Goal: Find specific page/section: Find specific page/section

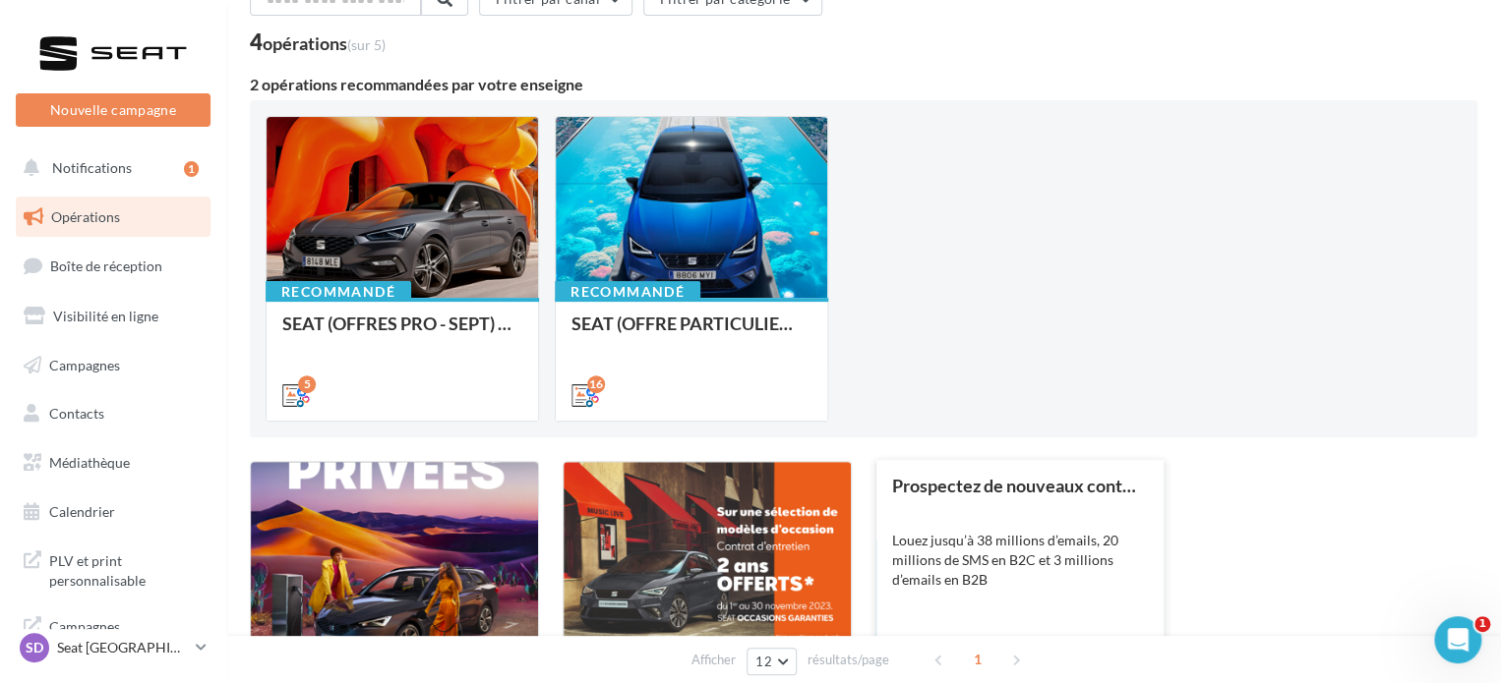
scroll to position [366, 0]
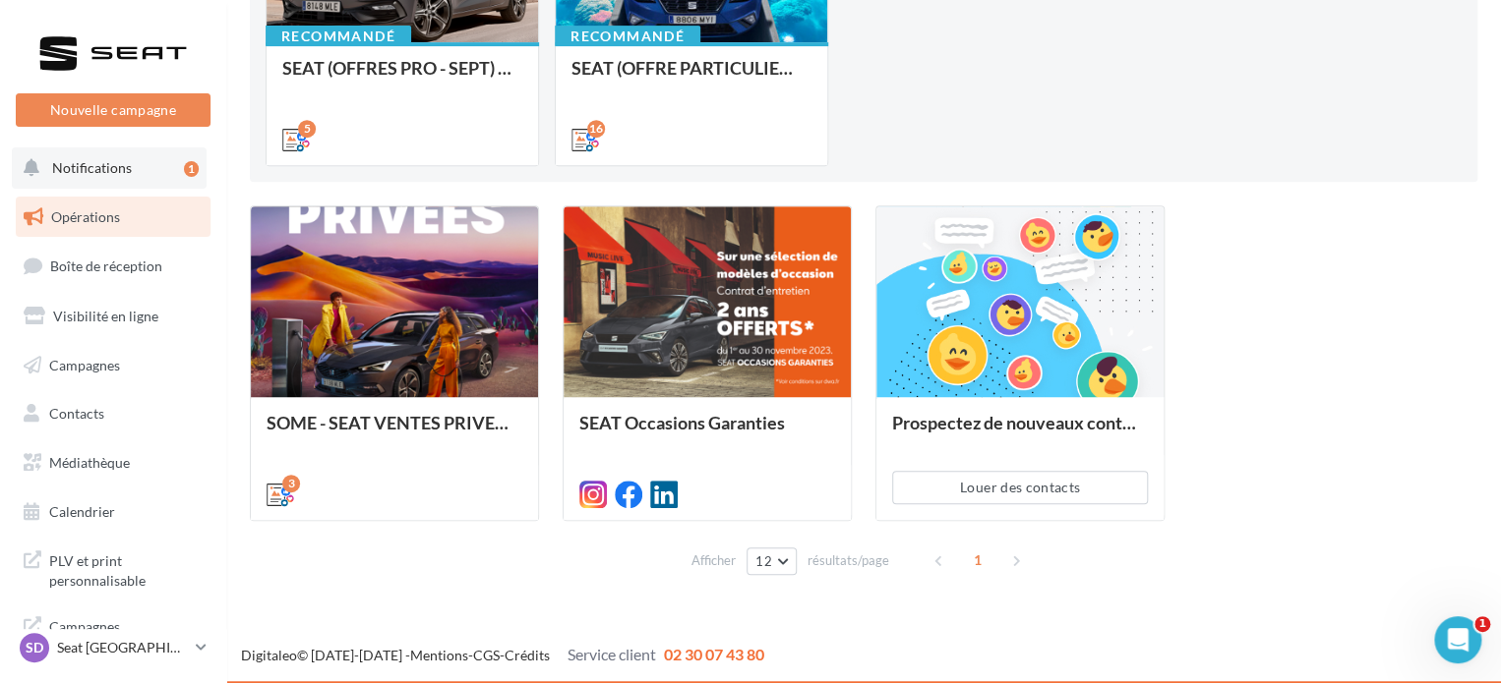
click at [84, 164] on span "Notifications" at bounding box center [92, 167] width 80 height 17
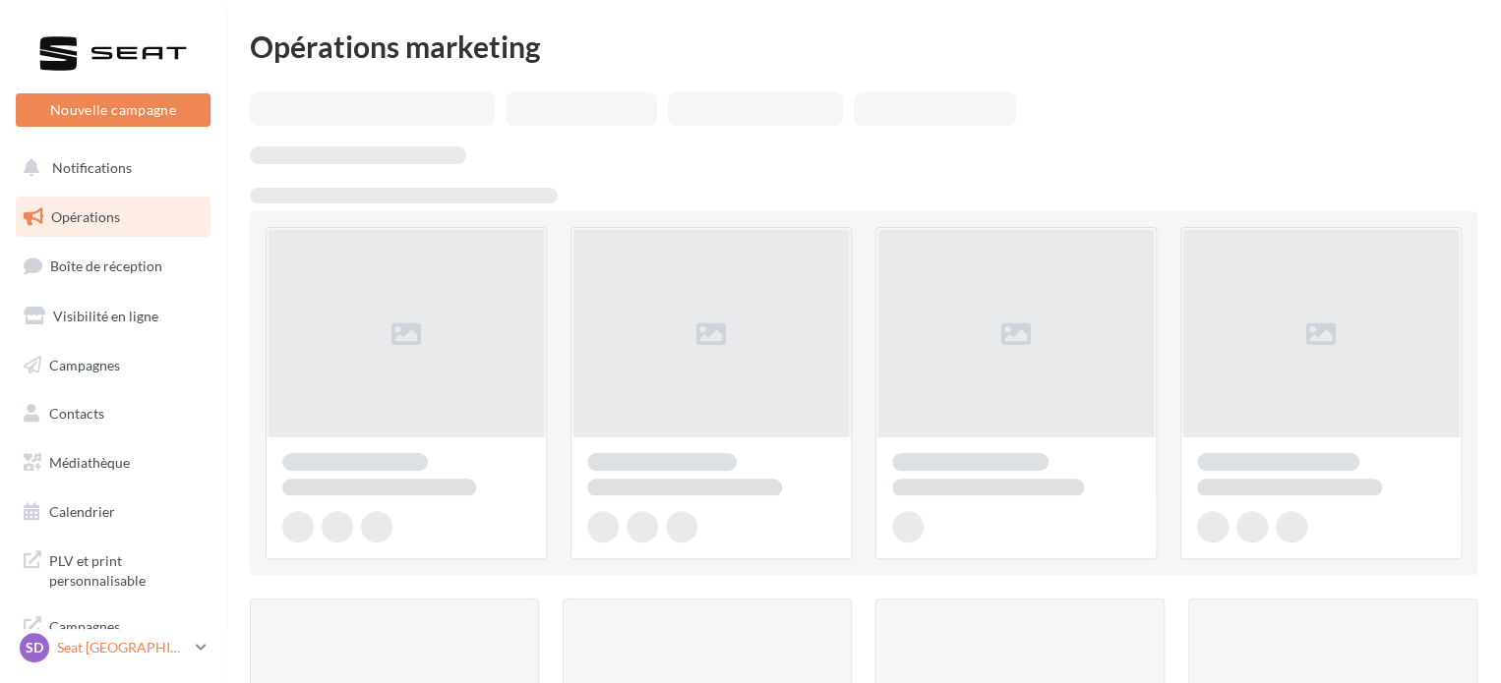
click at [75, 648] on p "Seat [GEOGRAPHIC_DATA]" at bounding box center [122, 648] width 131 height 20
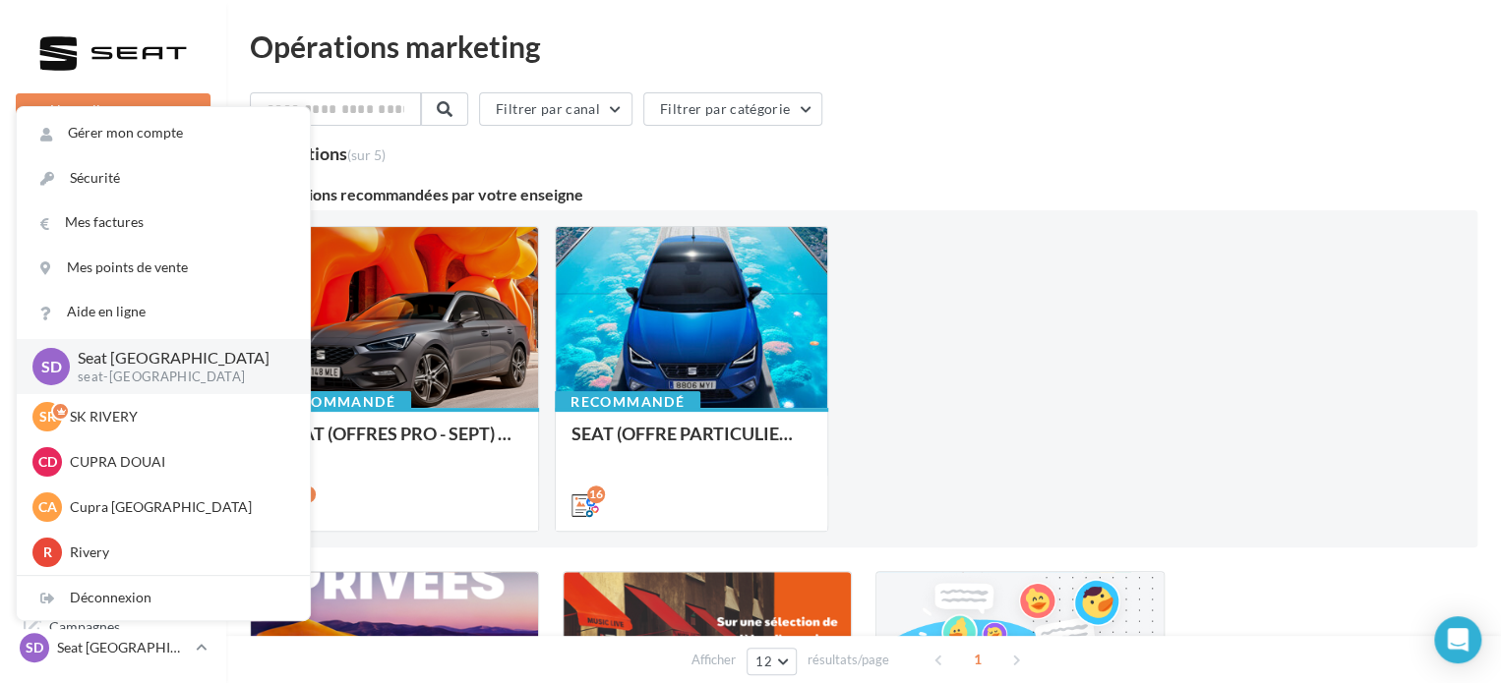
click at [629, 191] on div "2 opérations recommandées par votre enseigne" at bounding box center [863, 195] width 1227 height 16
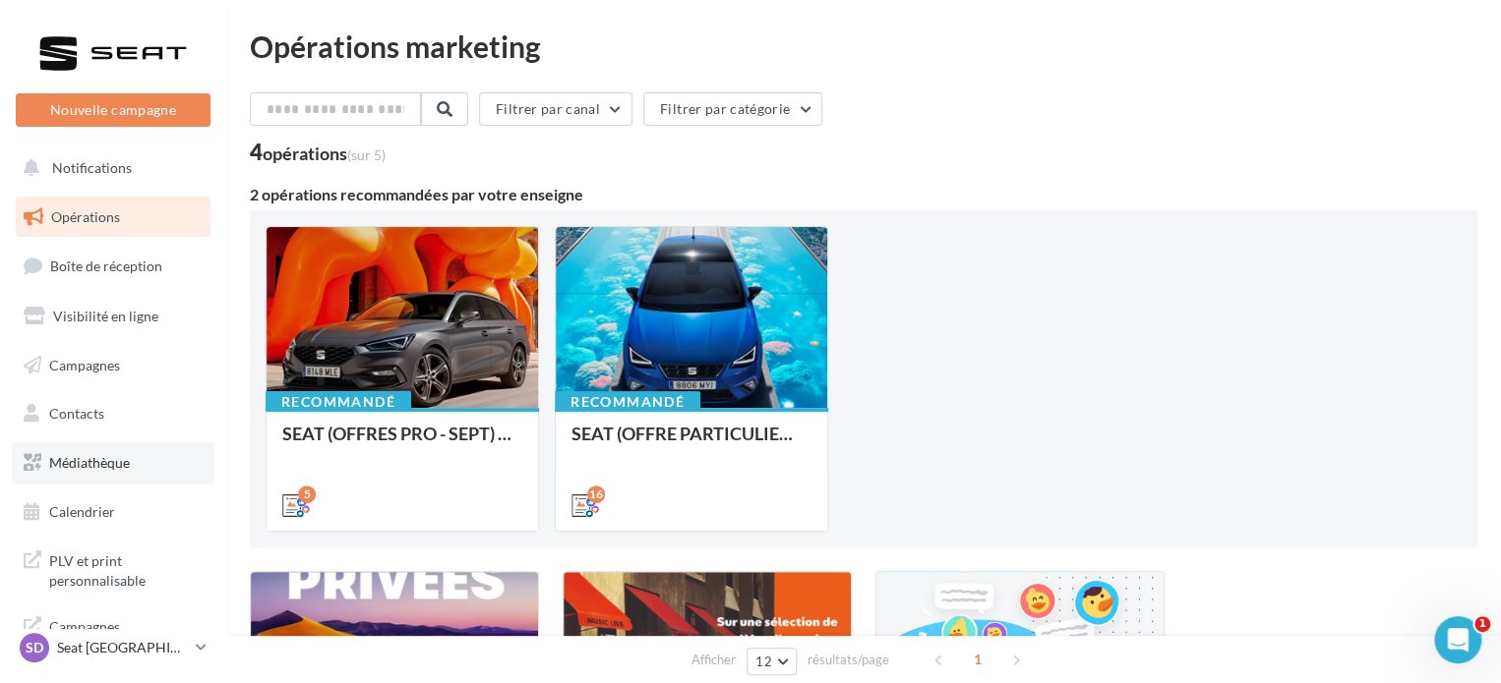
click at [79, 462] on span "Médiathèque" at bounding box center [89, 462] width 81 height 17
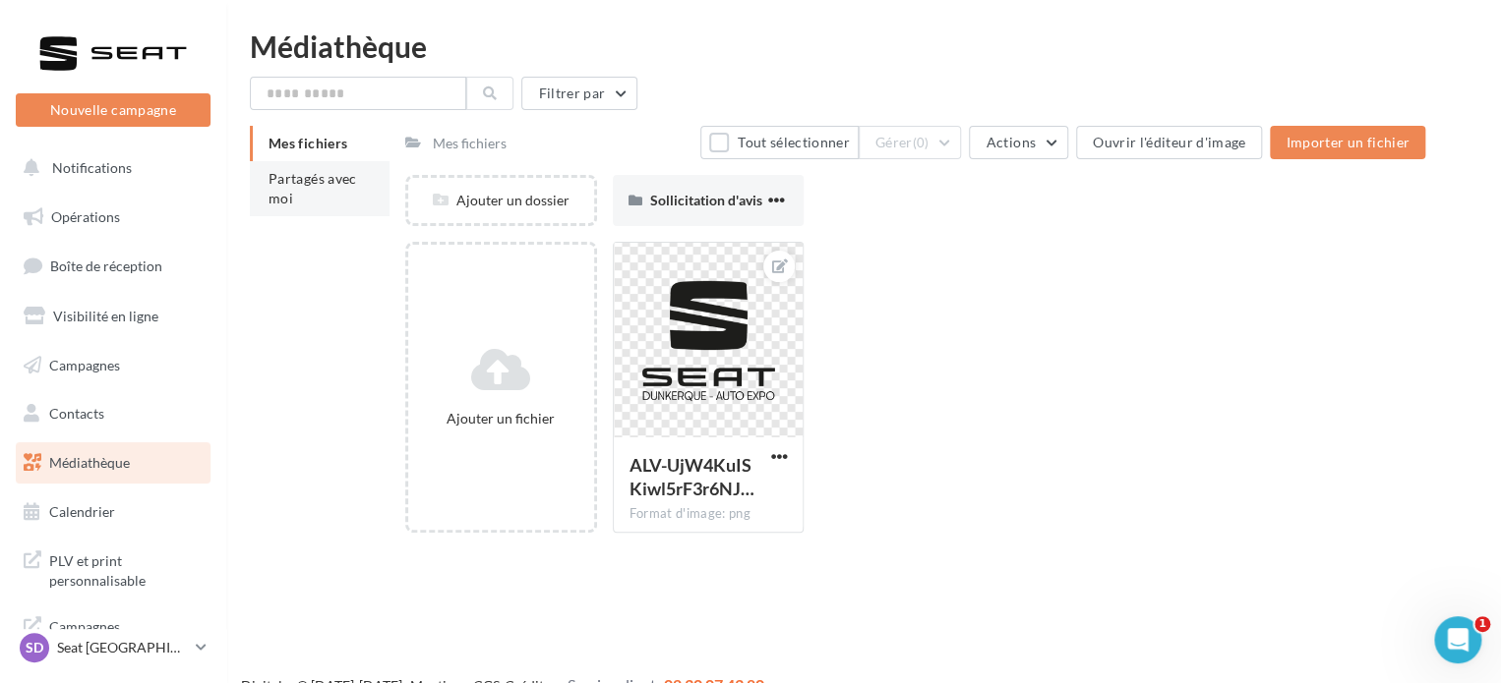
click at [307, 200] on li "Partagés avec moi" at bounding box center [320, 188] width 140 height 55
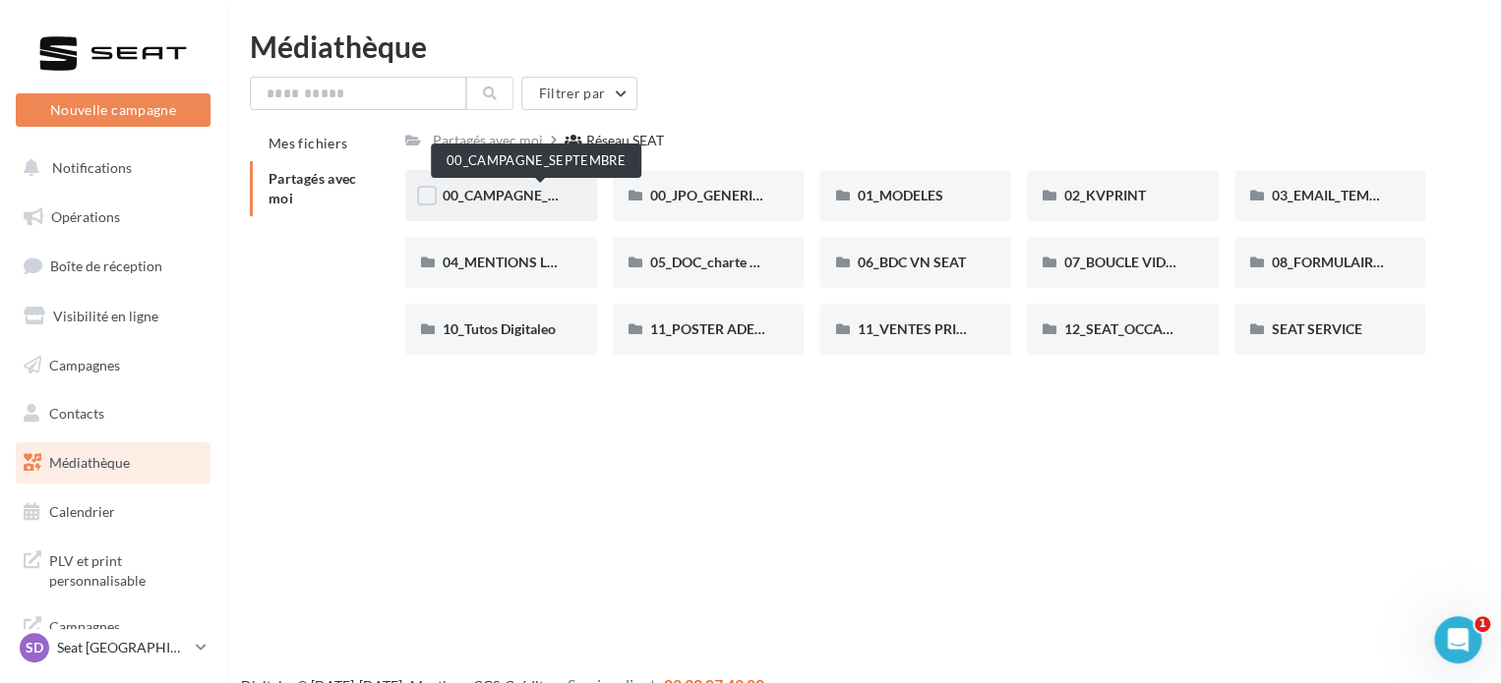
click at [490, 200] on span "00_CAMPAGNE_SEPTEMBRE" at bounding box center [535, 195] width 184 height 17
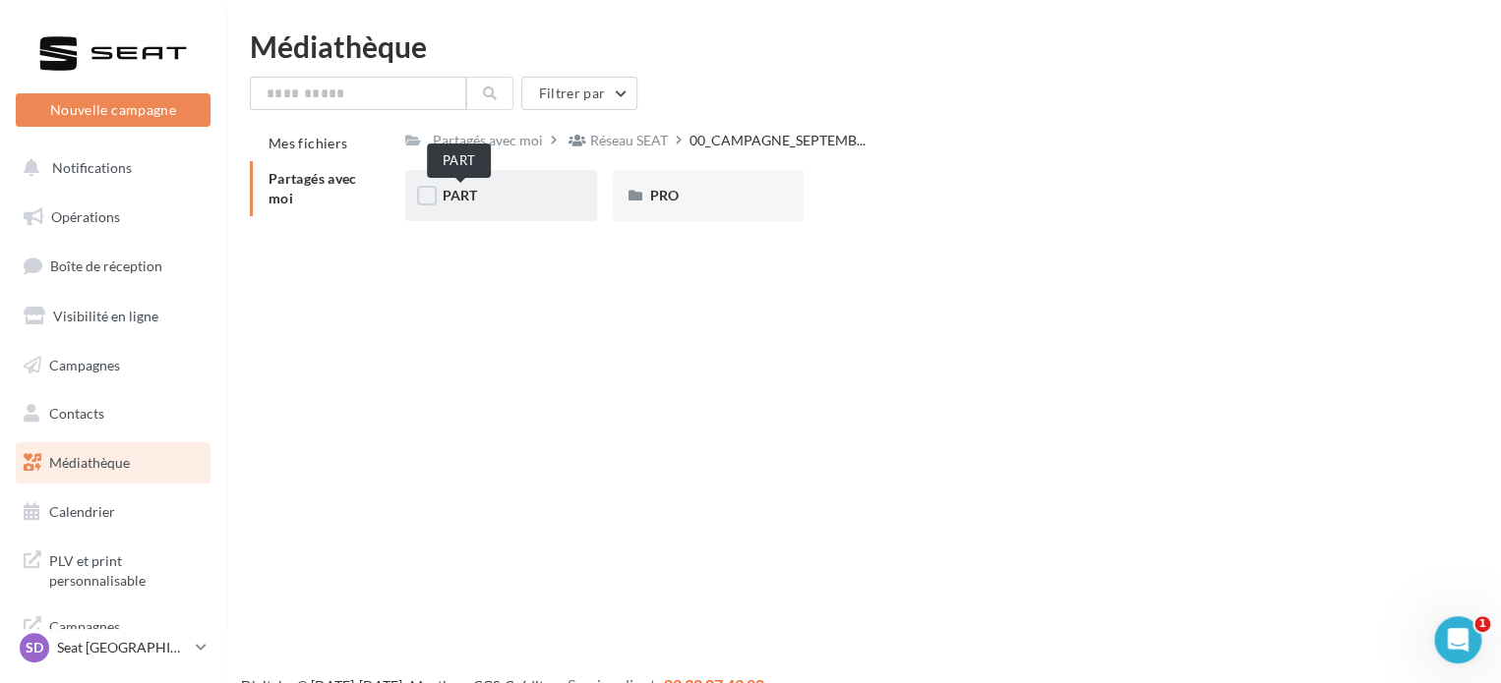
click at [474, 196] on span "PART" at bounding box center [460, 195] width 34 height 17
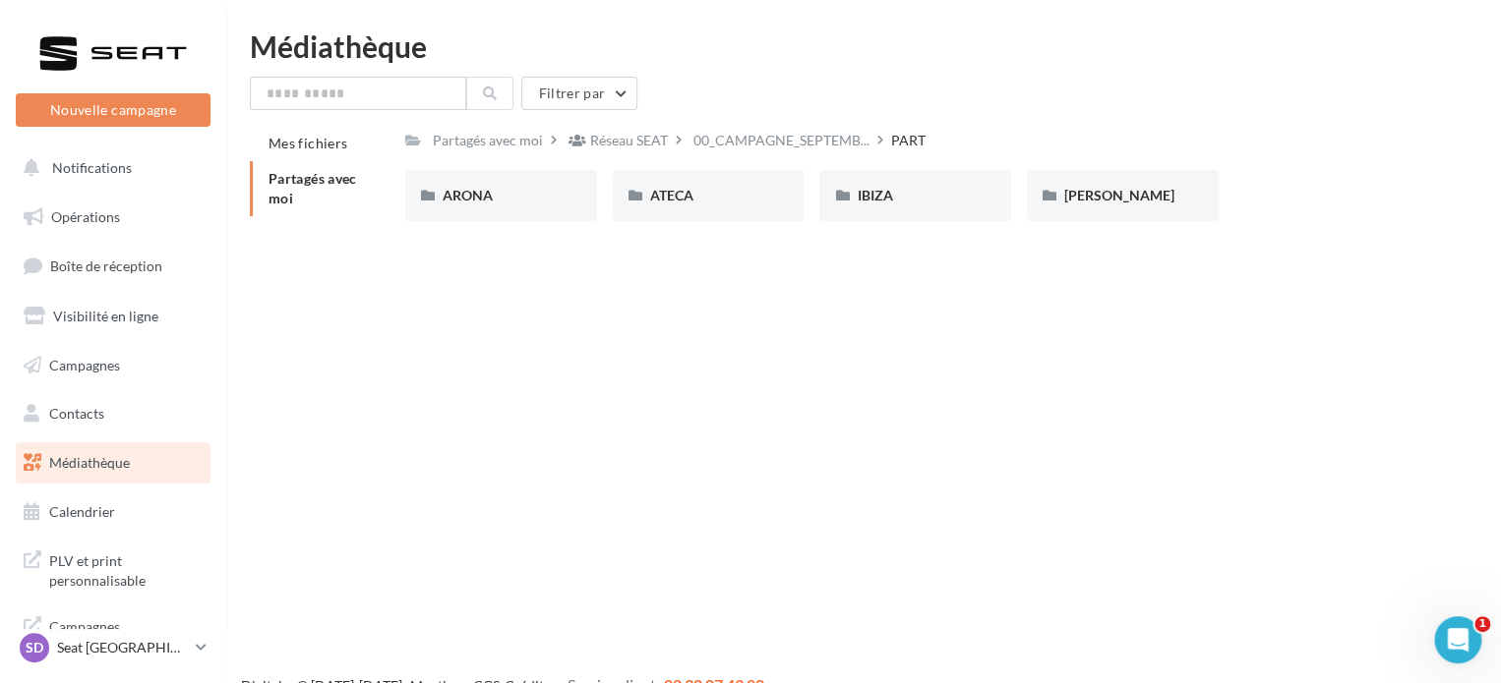
click at [787, 122] on div "Filtrer par Mes fichiers Partagés avec moi Partagés avec moi Réseau SEAT 00_CAM…" at bounding box center [863, 162] width 1227 height 171
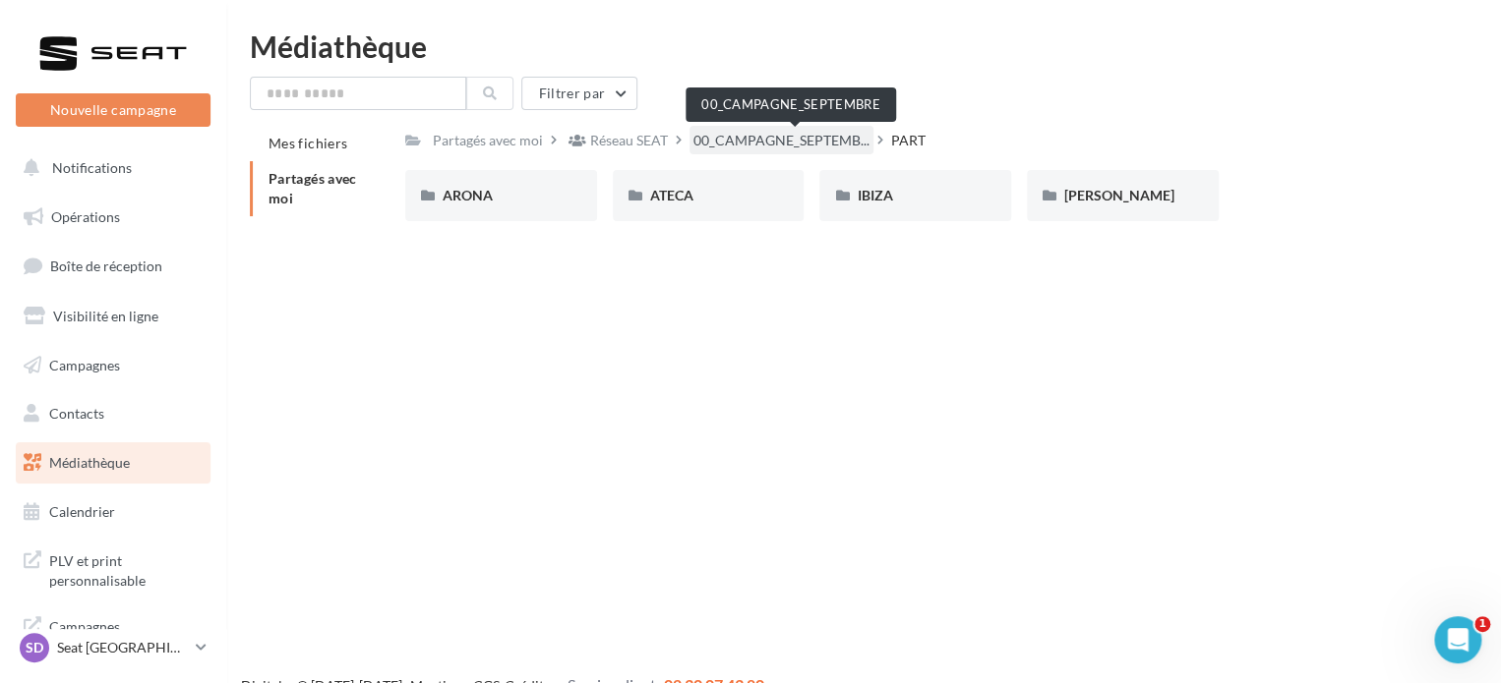
click at [758, 152] on div "00_CAMPAGNE_SEPTEMB..." at bounding box center [781, 140] width 184 height 29
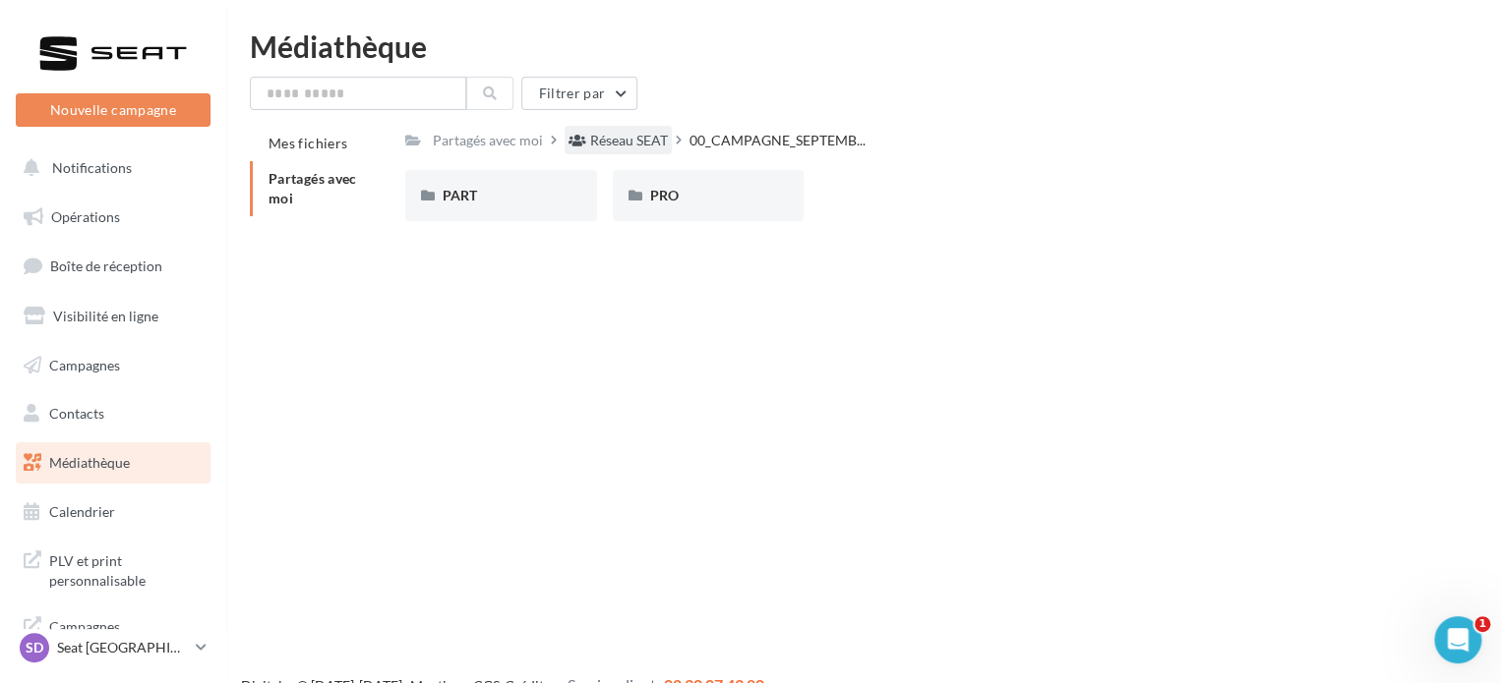
click at [614, 137] on div "Réseau SEAT" at bounding box center [629, 141] width 78 height 20
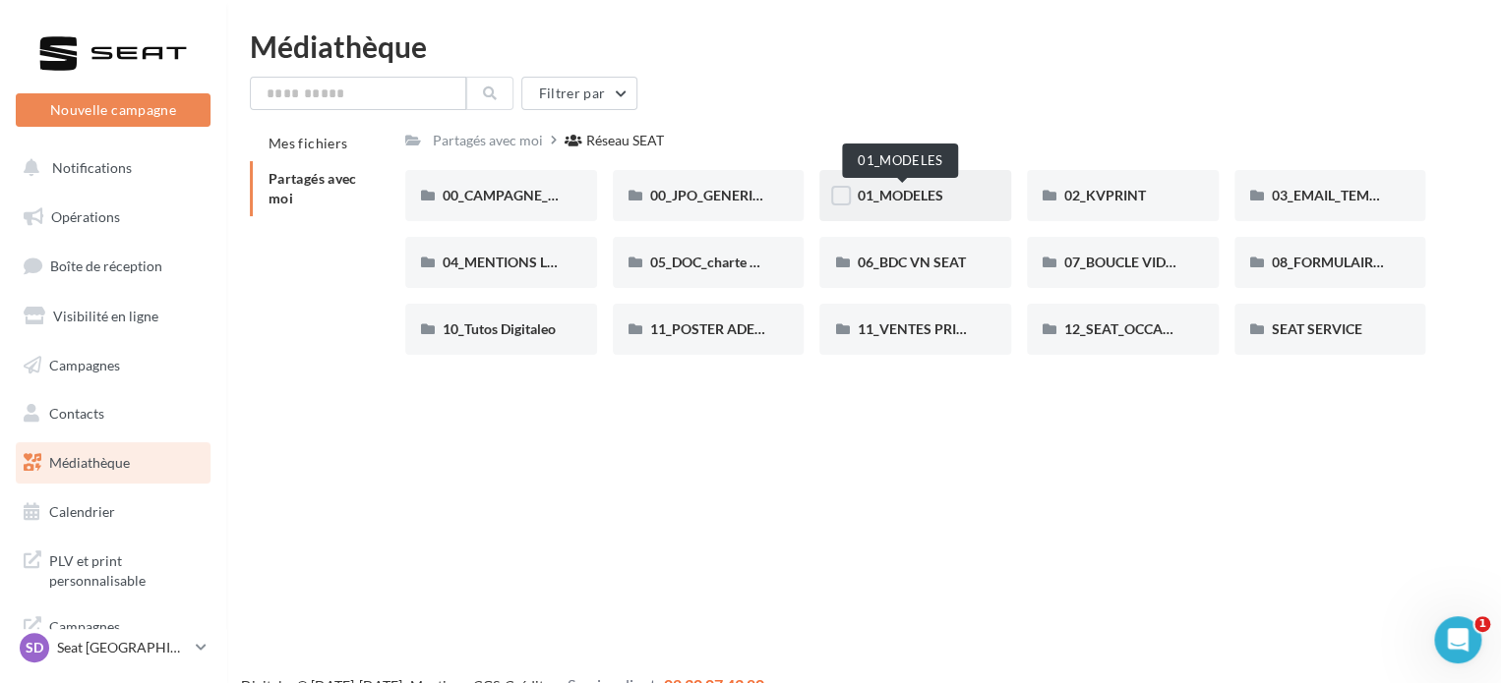
click at [887, 192] on span "01_MODELES" at bounding box center [900, 195] width 86 height 17
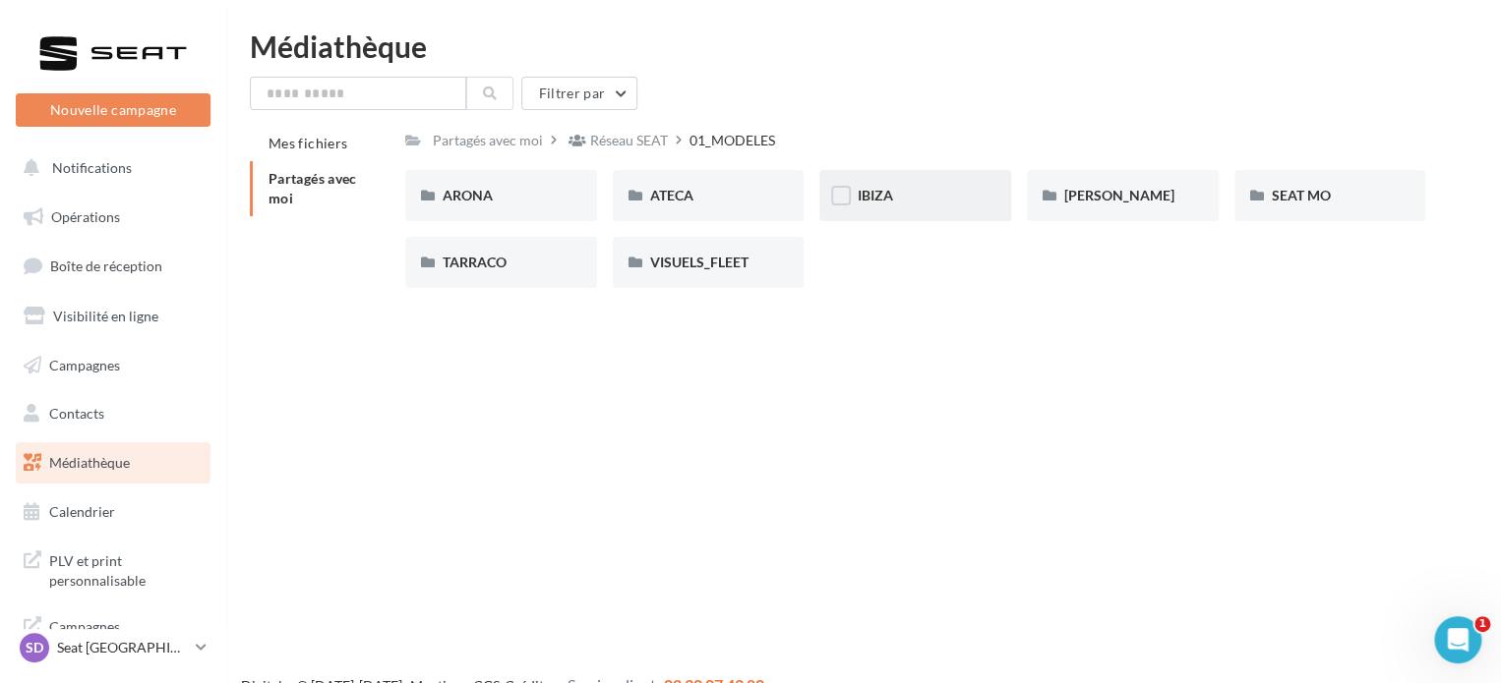
click at [855, 199] on div "IBIZA" at bounding box center [915, 195] width 192 height 51
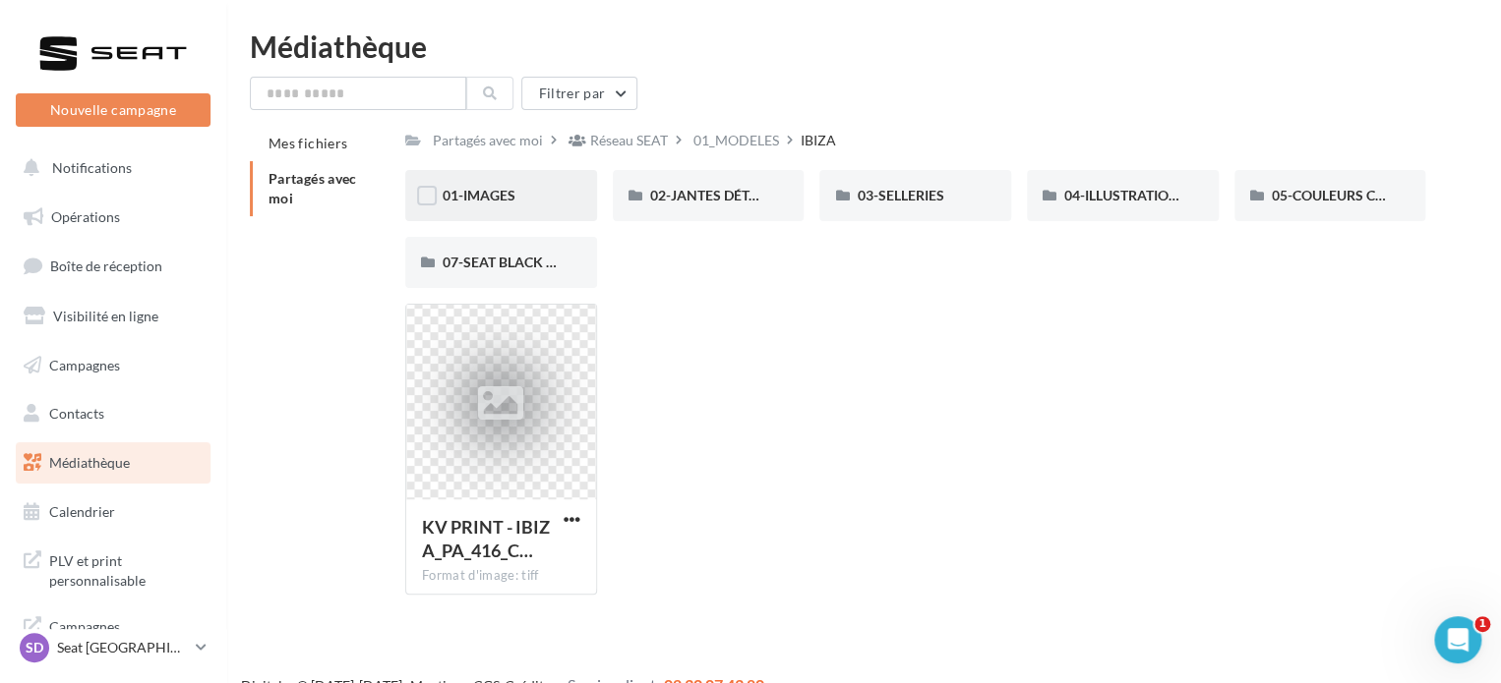
click at [488, 205] on div "01-IMAGES" at bounding box center [501, 196] width 117 height 20
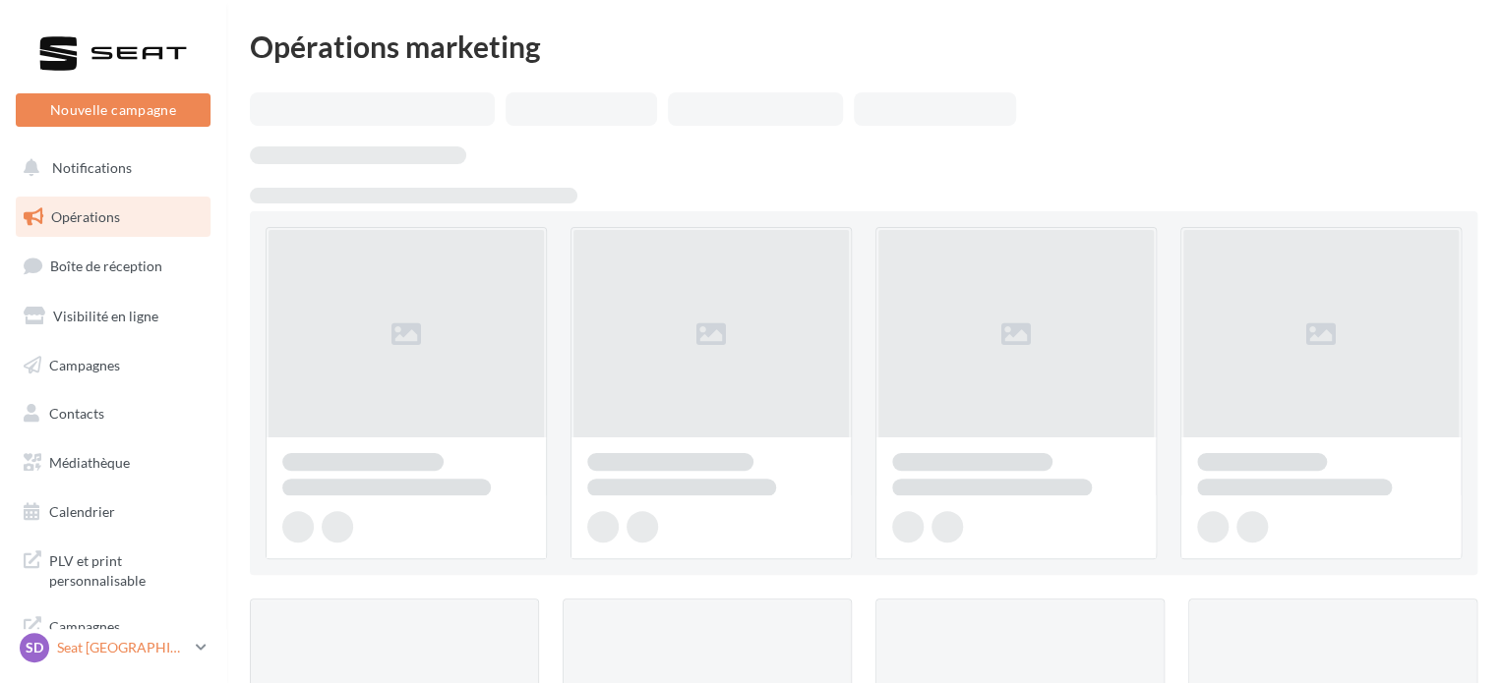
click at [90, 656] on p "Seat [GEOGRAPHIC_DATA]" at bounding box center [122, 648] width 131 height 20
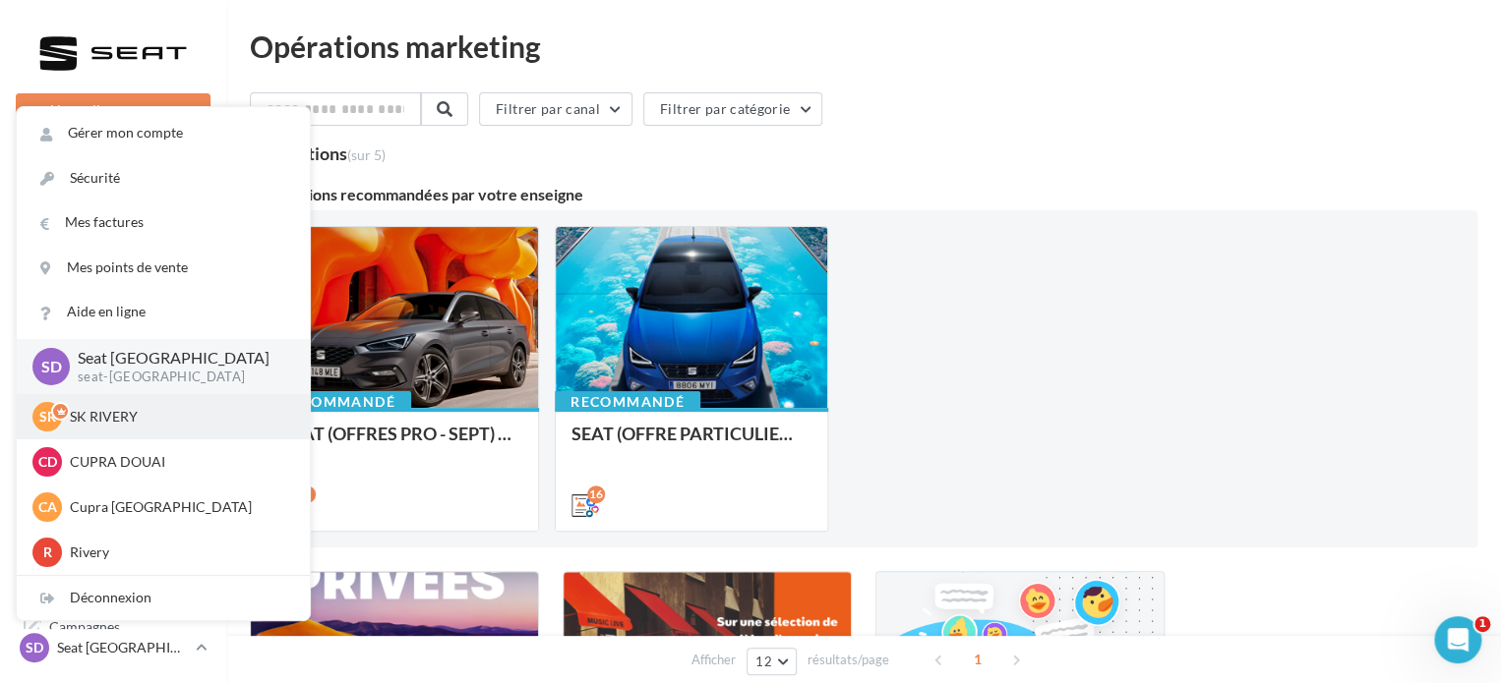
click at [126, 422] on p "SK RIVERY" at bounding box center [178, 417] width 216 height 20
